Goal: Task Accomplishment & Management: Use online tool/utility

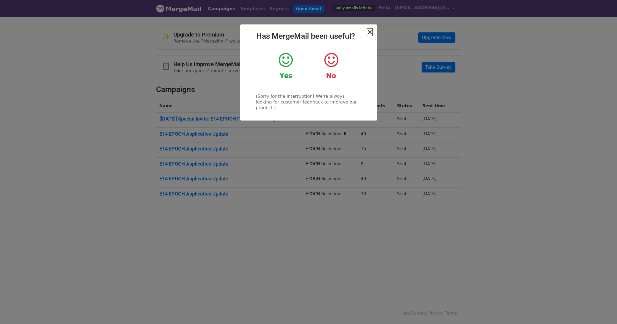
click at [371, 32] on span "×" at bounding box center [369, 32] width 5 height 8
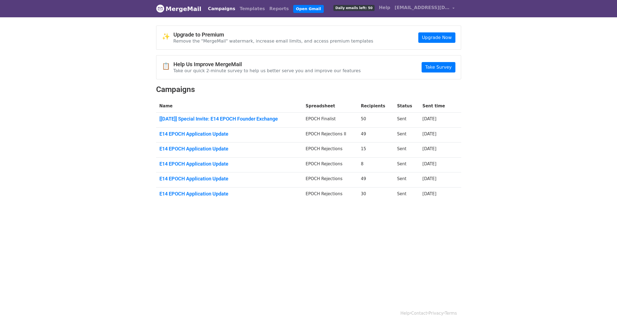
click at [107, 105] on body "MergeMail Campaigns Templates Reports Open Gmail Daily emails left: 50 Help qud…" at bounding box center [308, 114] width 617 height 229
